Goal: Task Accomplishment & Management: Manage account settings

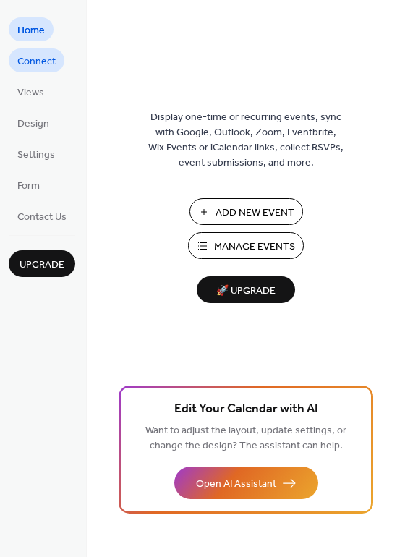
click at [41, 62] on span "Connect" at bounding box center [36, 61] width 38 height 15
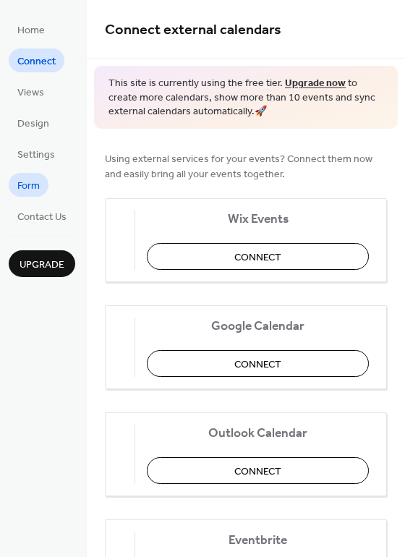
click at [28, 189] on span "Form" at bounding box center [28, 186] width 22 height 15
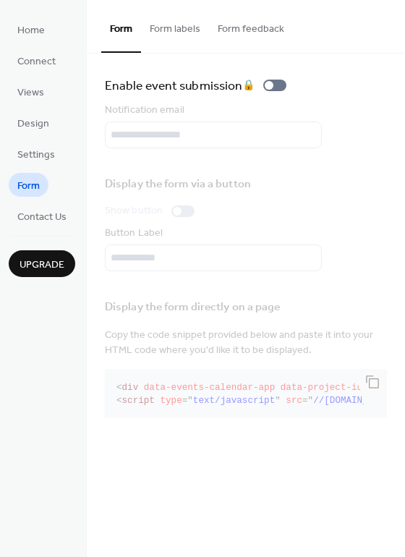
click at [186, 30] on button "Form labels" at bounding box center [175, 25] width 68 height 51
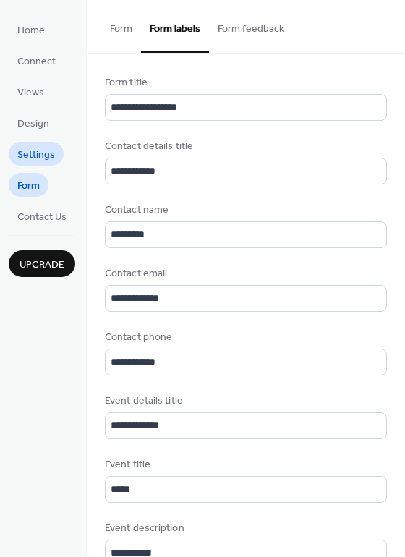
click at [26, 155] on span "Settings" at bounding box center [36, 155] width 38 height 15
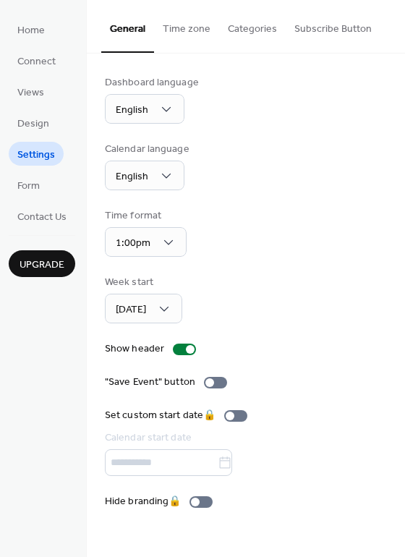
click at [193, 30] on button "Time zone" at bounding box center [186, 25] width 65 height 51
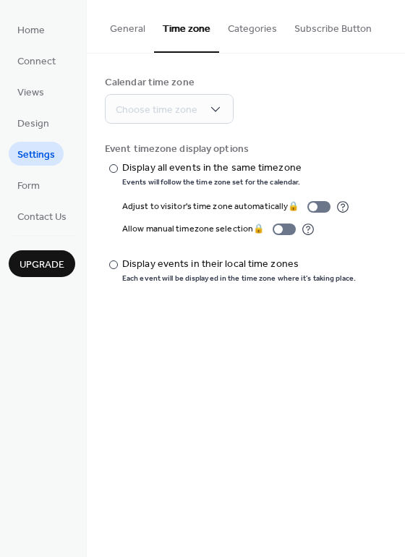
click at [248, 31] on button "Categories" at bounding box center [252, 25] width 67 height 51
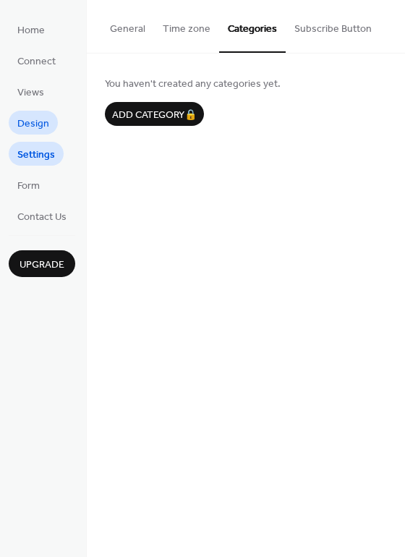
click at [35, 122] on span "Design" at bounding box center [33, 124] width 32 height 15
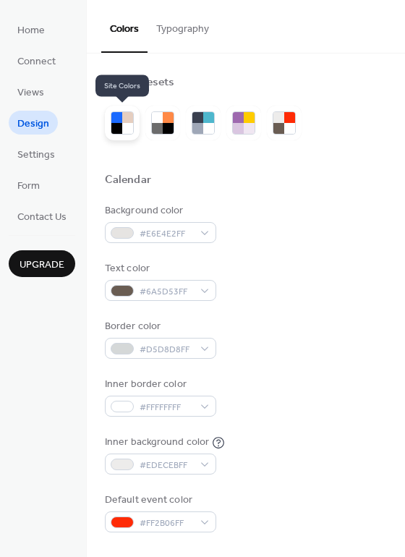
click at [122, 122] on div at bounding box center [116, 117] width 11 height 11
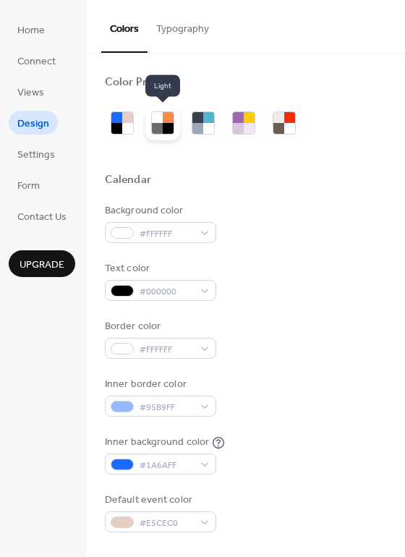
click at [158, 122] on div at bounding box center [157, 117] width 11 height 11
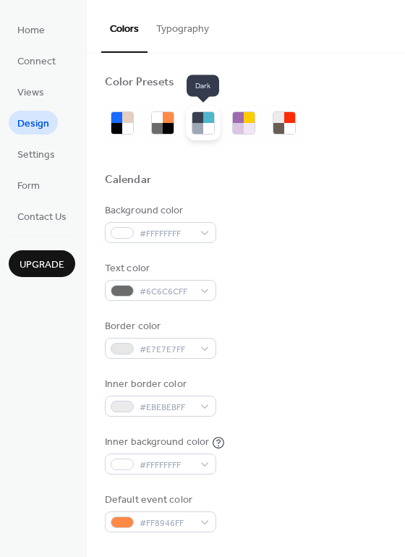
click at [200, 121] on div at bounding box center [197, 117] width 11 height 11
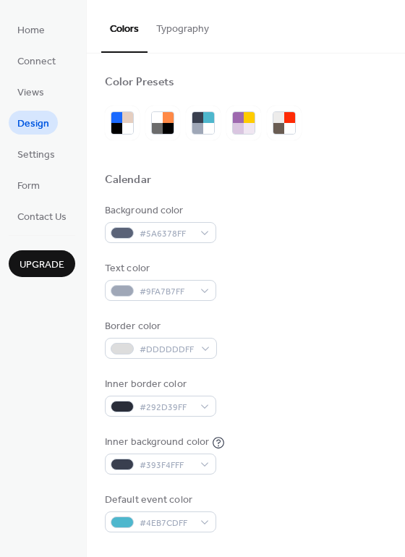
click at [185, 29] on button "Typography" at bounding box center [183, 25] width 70 height 51
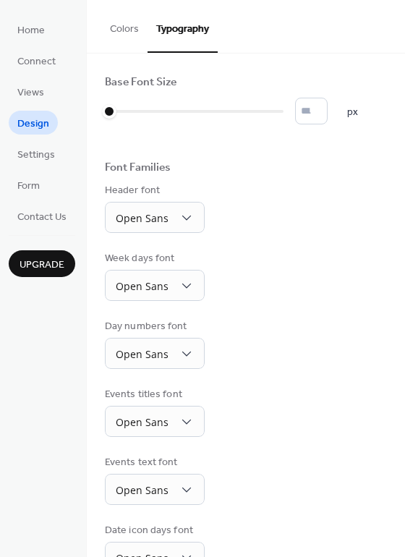
click at [119, 26] on button "Colors" at bounding box center [124, 25] width 46 height 51
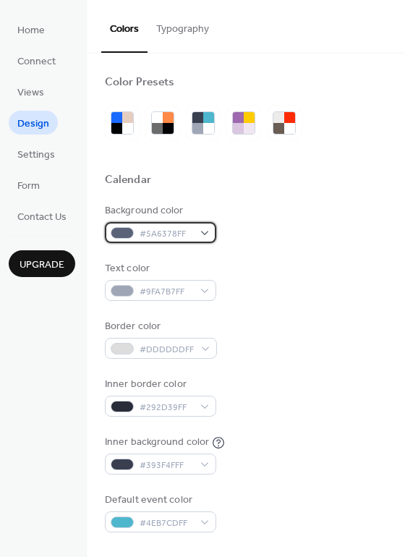
click at [204, 230] on div "#5A6378FF" at bounding box center [160, 232] width 111 height 21
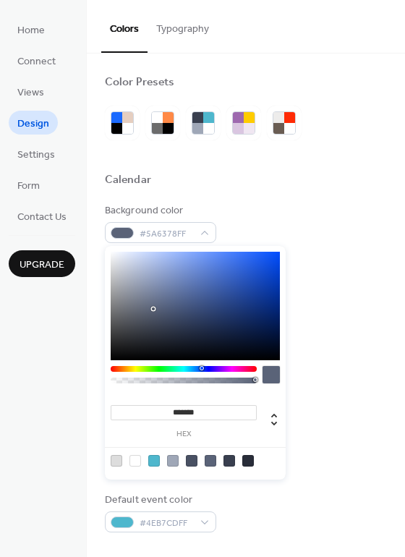
click at [135, 461] on div at bounding box center [136, 461] width 12 height 12
type input "*******"
click at [317, 269] on div "Text color #9FA7B7FF" at bounding box center [246, 281] width 282 height 40
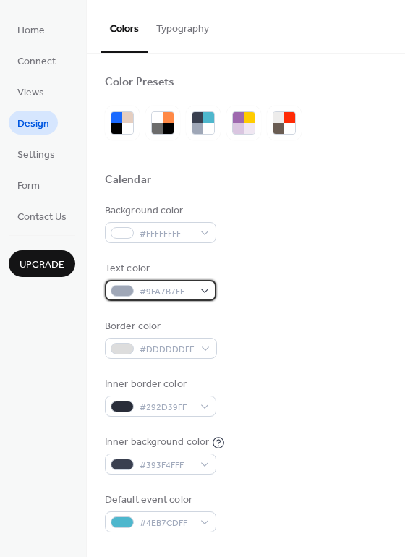
click at [207, 291] on div "#9FA7B7FF" at bounding box center [160, 290] width 111 height 21
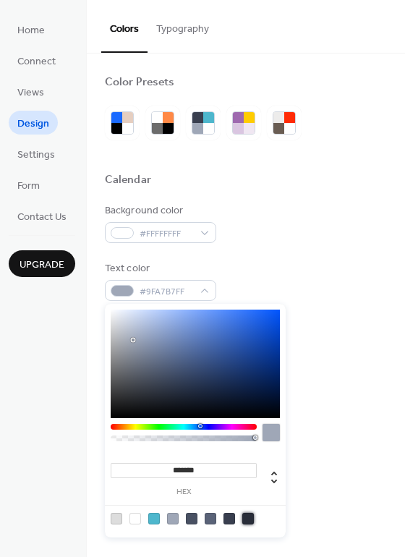
click at [248, 515] on div at bounding box center [248, 519] width 12 height 12
type input "*******"
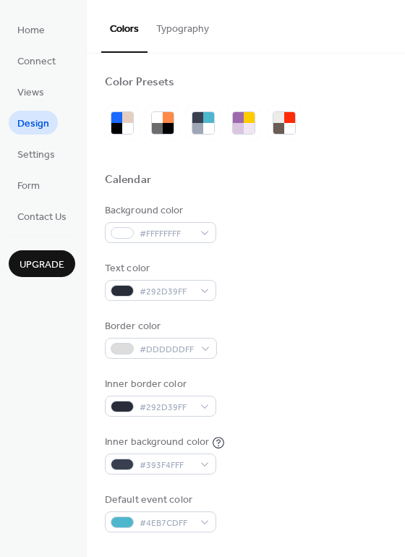
click at [310, 300] on div "Text color #292D39FF" at bounding box center [246, 281] width 282 height 40
click at [203, 348] on div "#DDDDDDFF" at bounding box center [161, 348] width 112 height 21
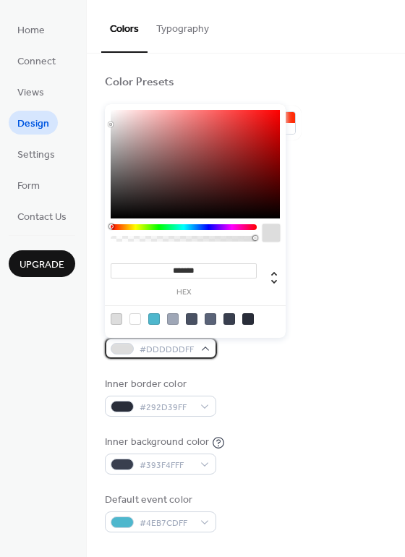
click at [195, 347] on div "#DDDDDDFF" at bounding box center [161, 348] width 112 height 21
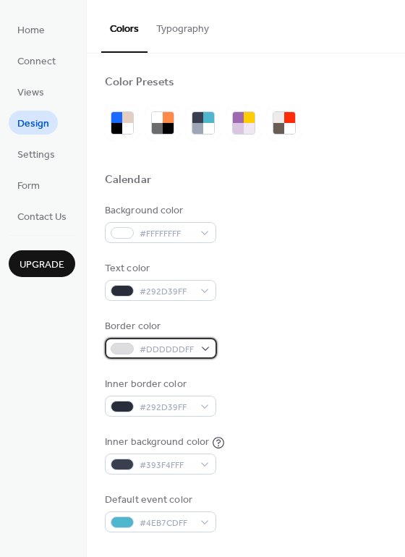
click at [210, 346] on div "#DDDDDDFF" at bounding box center [161, 348] width 112 height 21
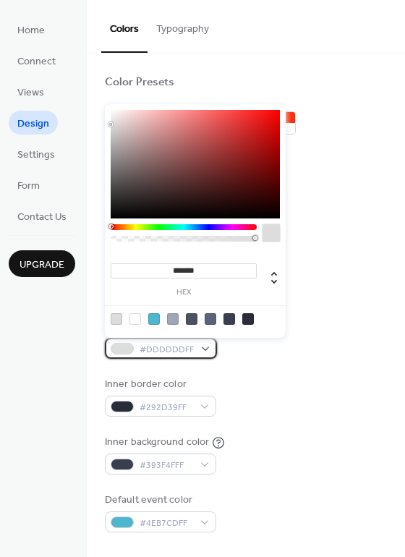
click at [187, 351] on span "#DDDDDDFF" at bounding box center [167, 349] width 54 height 15
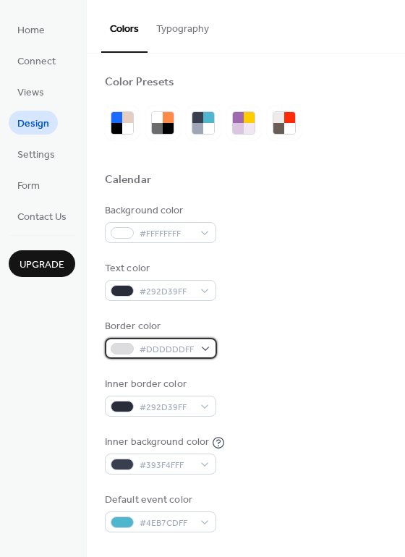
click at [205, 346] on div "#DDDDDDFF" at bounding box center [161, 348] width 112 height 21
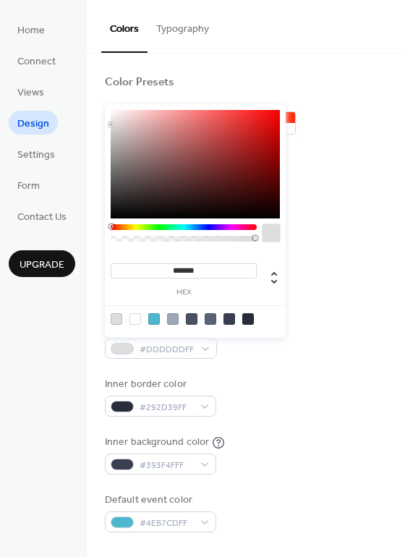
click at [219, 271] on input "*******" at bounding box center [184, 270] width 146 height 15
type input "*"
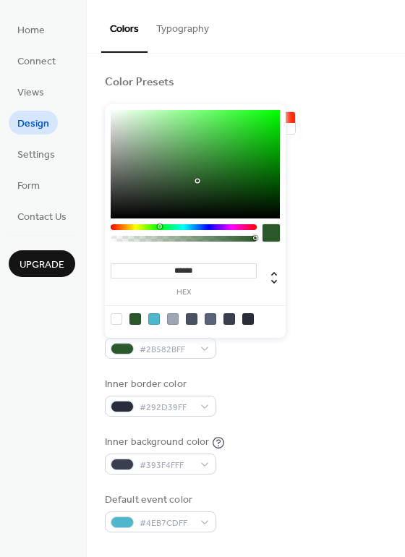
type input "*******"
click at [270, 228] on div at bounding box center [271, 232] width 17 height 17
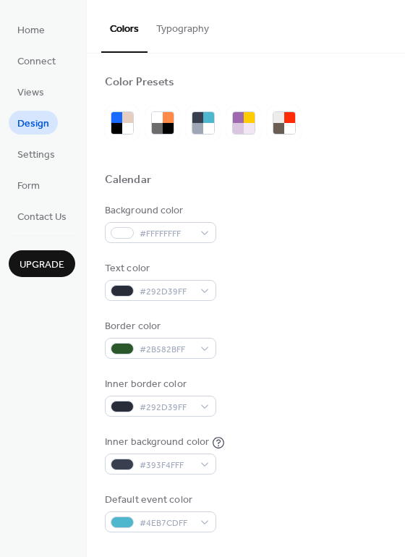
click at [317, 286] on div "Text color #292D39FF" at bounding box center [246, 281] width 282 height 40
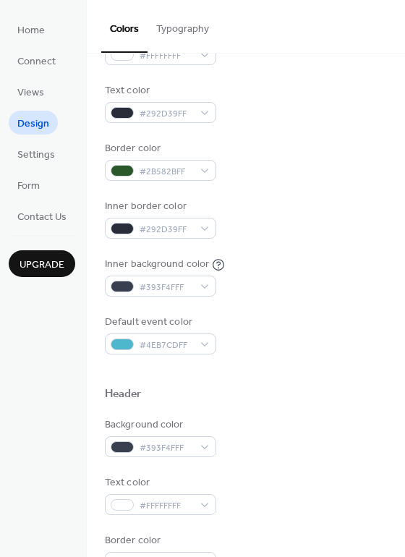
scroll to position [183, 0]
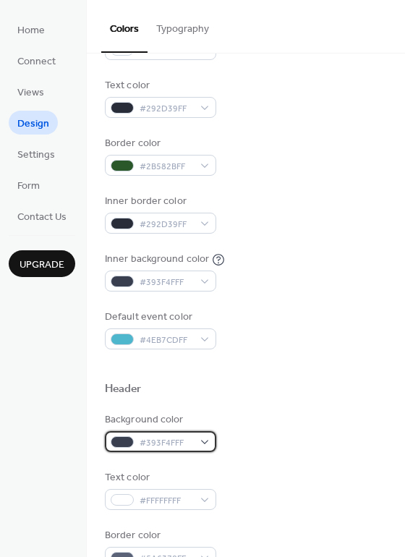
click at [204, 441] on div "#393F4FFF" at bounding box center [160, 441] width 111 height 21
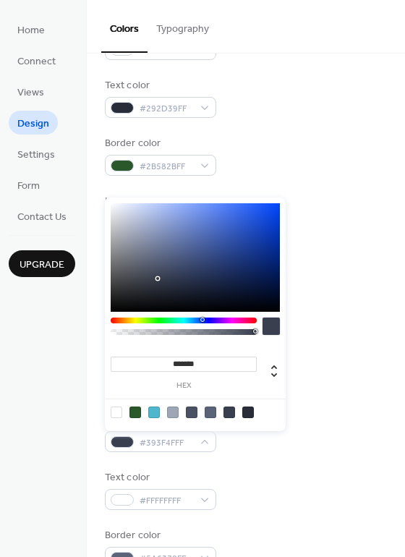
click at [192, 411] on div at bounding box center [192, 413] width 12 height 12
click at [228, 412] on div at bounding box center [230, 413] width 12 height 12
click at [211, 412] on div at bounding box center [211, 413] width 12 height 12
click at [247, 410] on div at bounding box center [248, 413] width 12 height 12
click at [229, 411] on div at bounding box center [230, 413] width 12 height 12
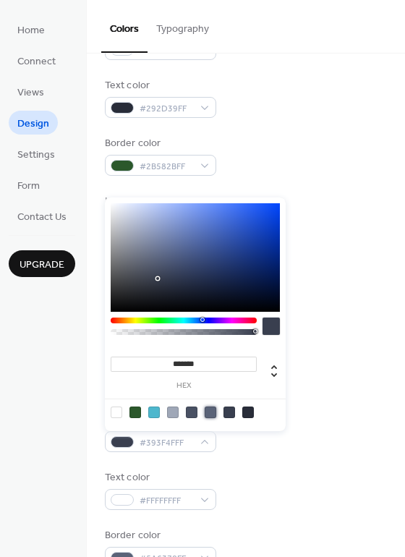
click at [211, 410] on div at bounding box center [211, 413] width 12 height 12
click at [229, 411] on div at bounding box center [230, 413] width 12 height 12
type input "*******"
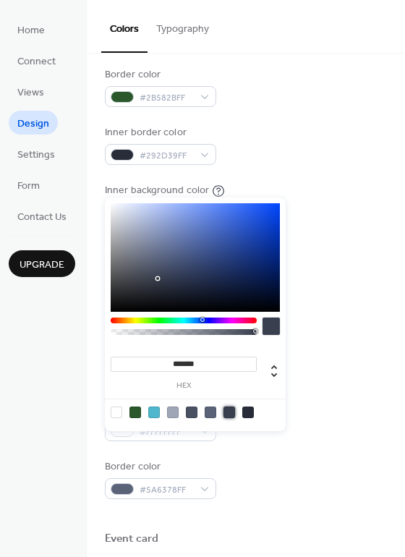
scroll to position [250, 0]
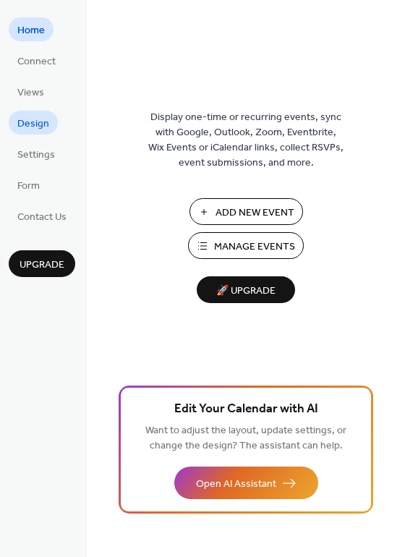
click at [36, 124] on span "Design" at bounding box center [33, 124] width 32 height 15
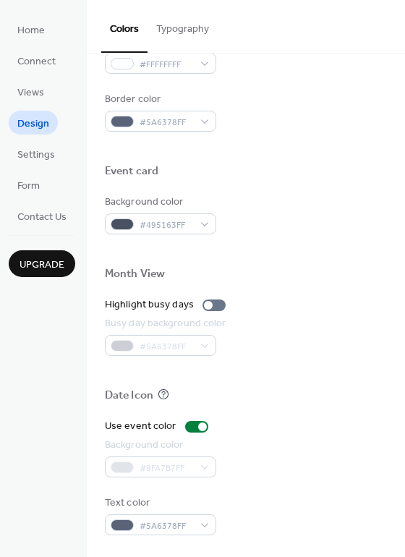
scroll to position [619, 0]
click at [200, 522] on div "#5A6378FF" at bounding box center [160, 525] width 111 height 21
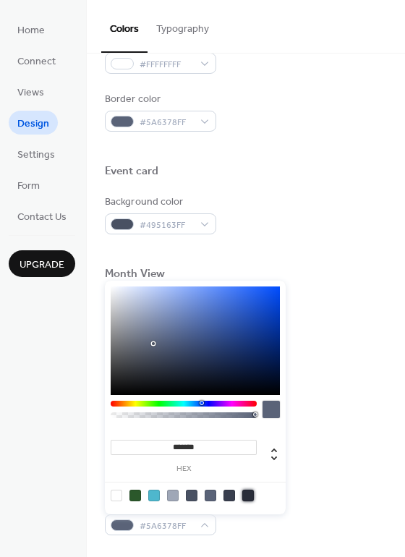
click at [247, 494] on div at bounding box center [248, 496] width 12 height 12
click at [115, 494] on div at bounding box center [117, 496] width 12 height 12
type input "*******"
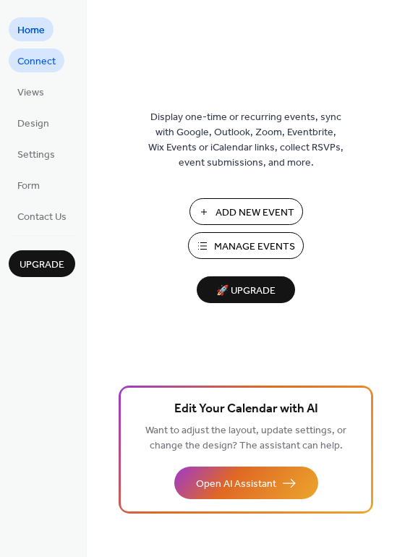
click at [43, 63] on span "Connect" at bounding box center [36, 61] width 38 height 15
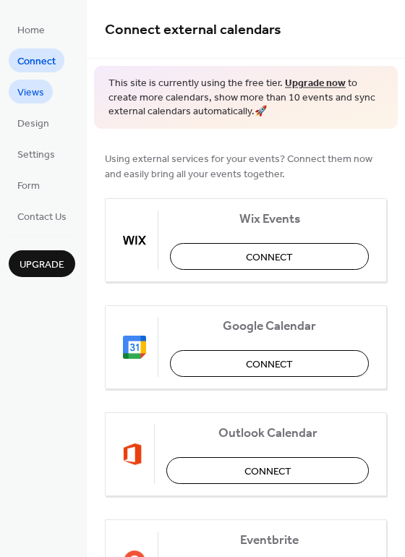
click at [32, 96] on span "Views" at bounding box center [30, 92] width 27 height 15
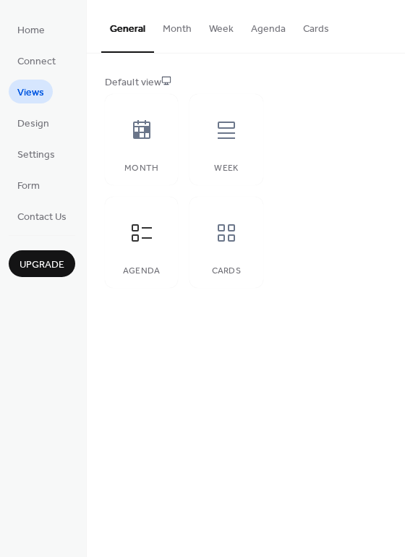
click at [268, 27] on button "Agenda" at bounding box center [268, 25] width 52 height 51
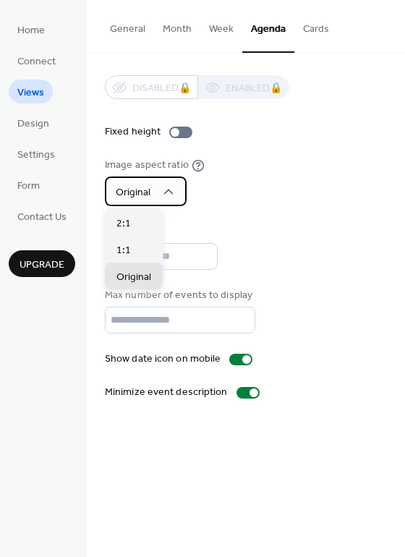
click at [168, 189] on icon at bounding box center [168, 192] width 14 height 14
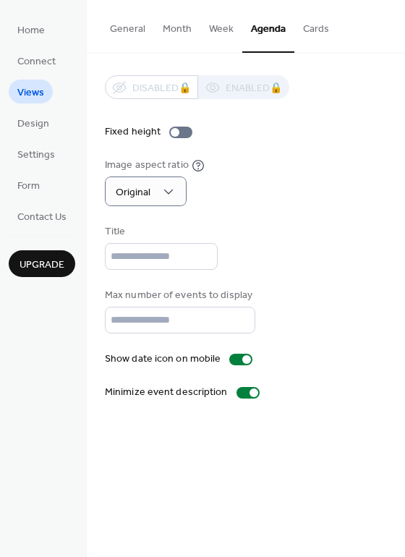
click at [222, 27] on button "Week" at bounding box center [221, 25] width 42 height 51
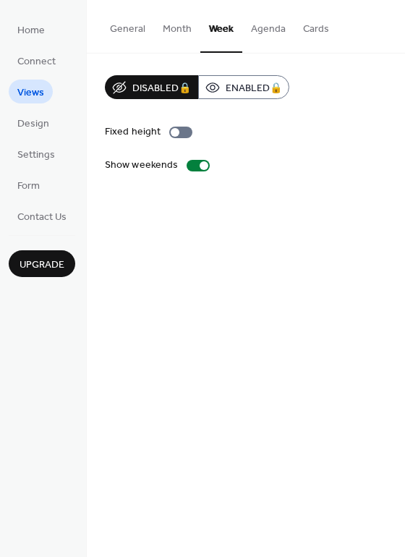
click at [173, 27] on button "Month" at bounding box center [177, 25] width 46 height 51
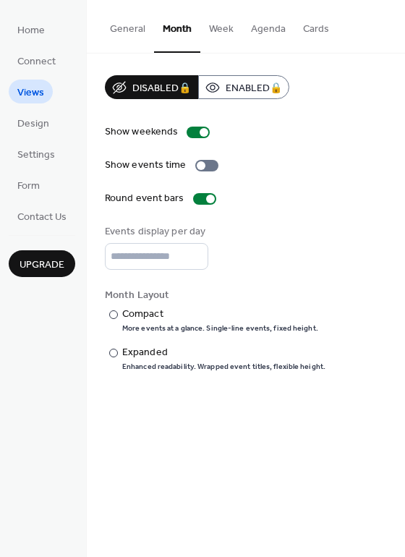
click at [131, 30] on button "General" at bounding box center [127, 25] width 53 height 51
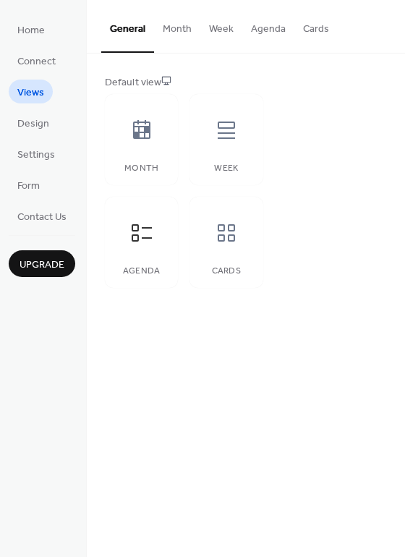
click at [274, 31] on button "Agenda" at bounding box center [268, 25] width 52 height 51
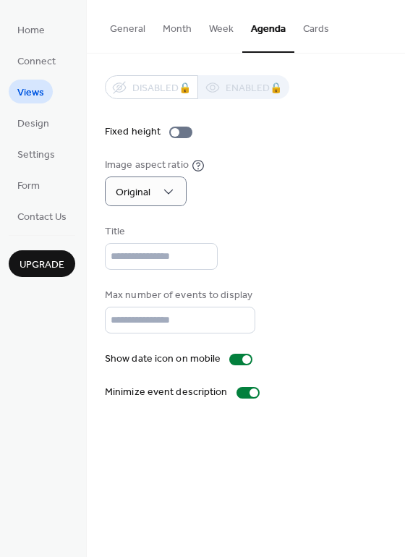
click at [268, 121] on div "Disabled 🔒 Enabled 🔒 Fixed height Image aspect ratio Original Title Max number …" at bounding box center [246, 237] width 282 height 325
click at [310, 34] on button "Cards" at bounding box center [316, 25] width 43 height 51
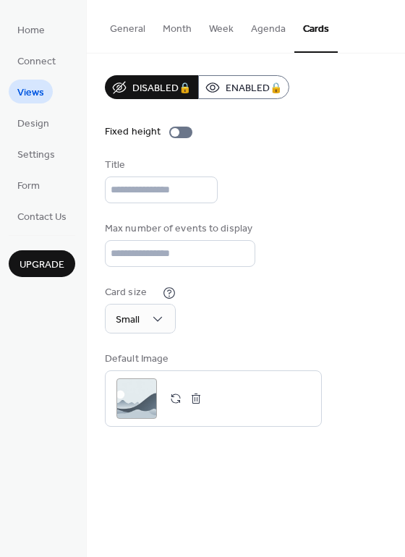
click at [274, 30] on button "Agenda" at bounding box center [268, 25] width 52 height 51
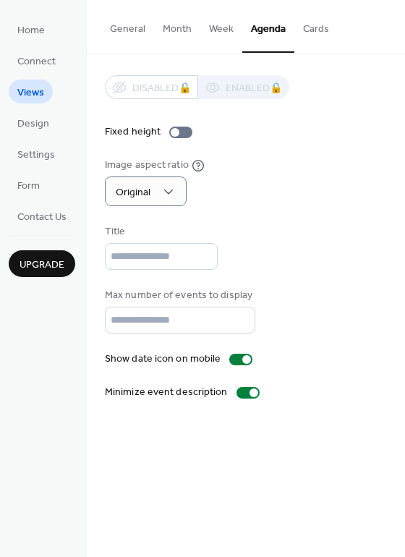
click at [181, 31] on button "Month" at bounding box center [177, 25] width 46 height 51
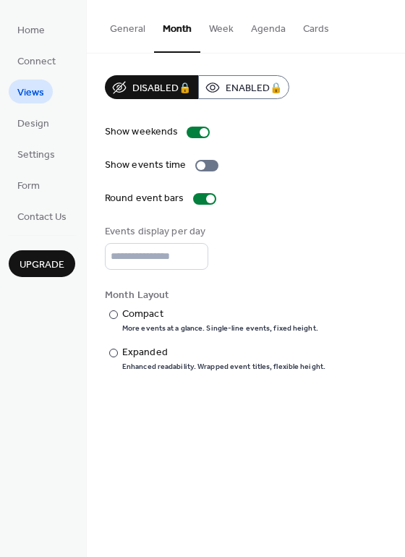
click at [132, 31] on button "General" at bounding box center [127, 25] width 53 height 51
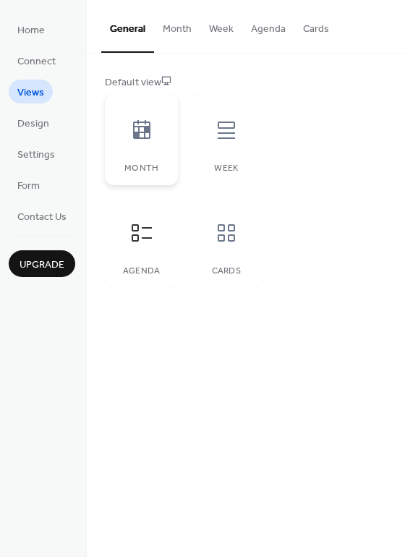
click at [137, 127] on icon at bounding box center [141, 129] width 17 height 19
click at [135, 227] on icon at bounding box center [141, 232] width 23 height 23
click at [32, 121] on span "Design" at bounding box center [33, 124] width 32 height 15
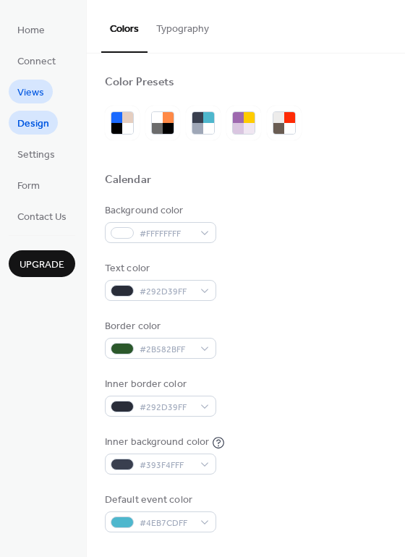
click at [31, 88] on span "Views" at bounding box center [30, 92] width 27 height 15
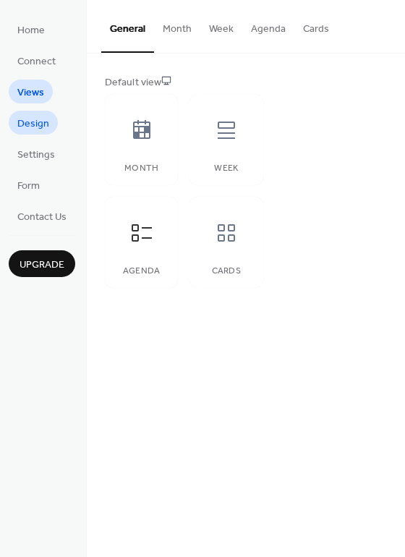
click at [31, 127] on span "Design" at bounding box center [33, 124] width 32 height 15
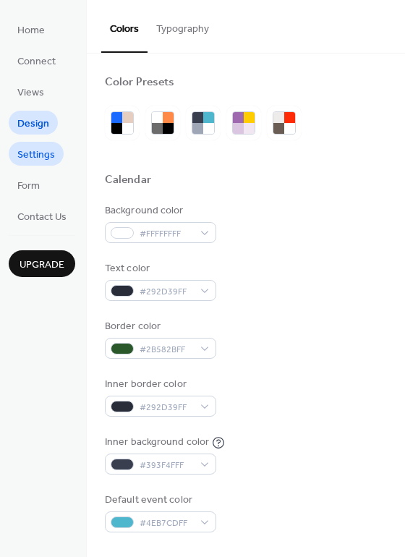
click at [34, 152] on span "Settings" at bounding box center [36, 155] width 38 height 15
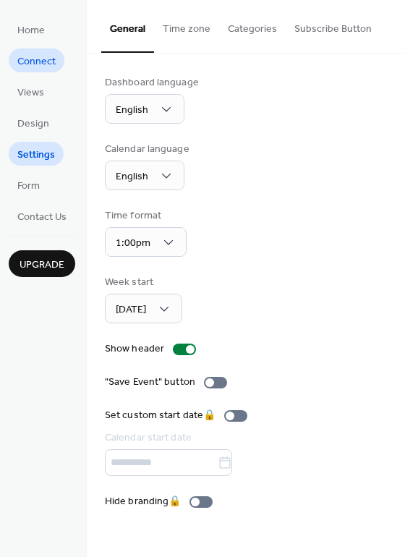
click at [36, 64] on span "Connect" at bounding box center [36, 61] width 38 height 15
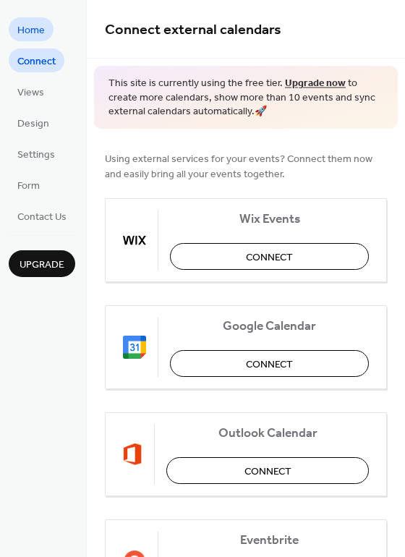
click at [29, 33] on span "Home" at bounding box center [30, 30] width 27 height 15
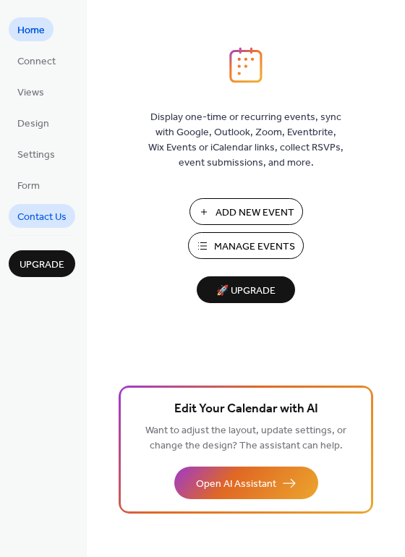
click at [33, 219] on span "Contact Us" at bounding box center [41, 217] width 49 height 15
